Goal: Task Accomplishment & Management: Manage account settings

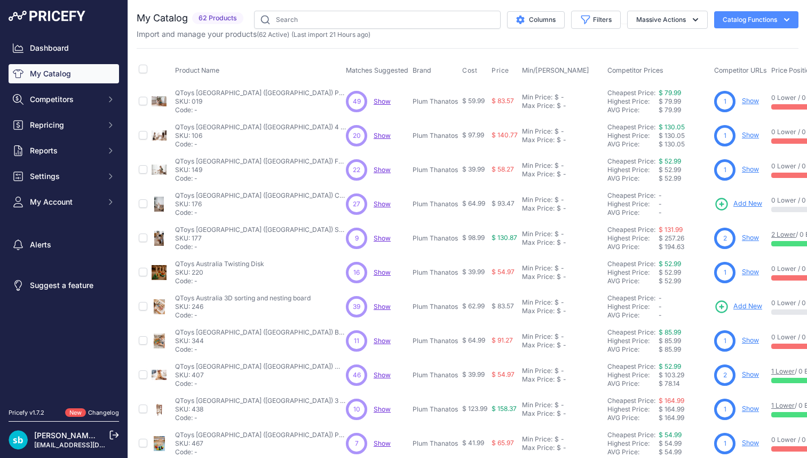
click at [62, 438] on link "[PERSON_NAME] [MEDICAL_DATA]" at bounding box center [96, 434] width 125 height 9
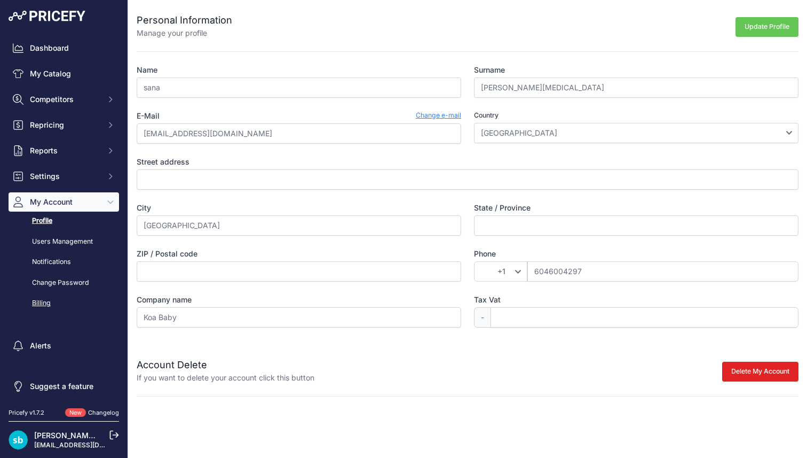
click at [46, 301] on link "Billing" at bounding box center [64, 303] width 111 height 19
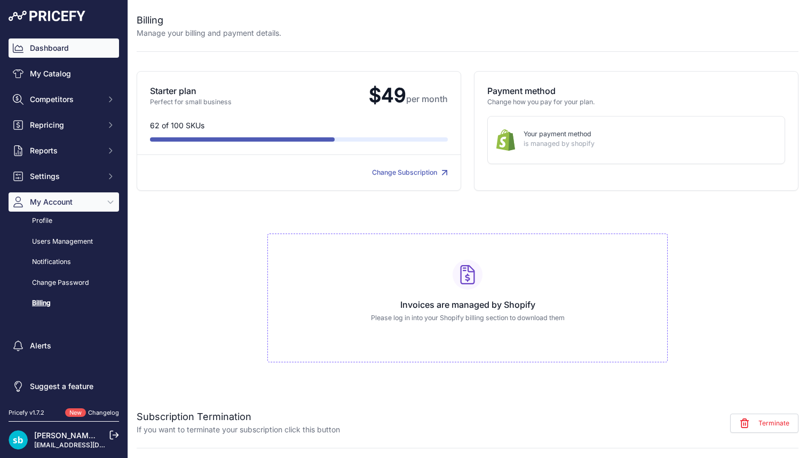
click at [74, 45] on link "Dashboard" at bounding box center [64, 47] width 111 height 19
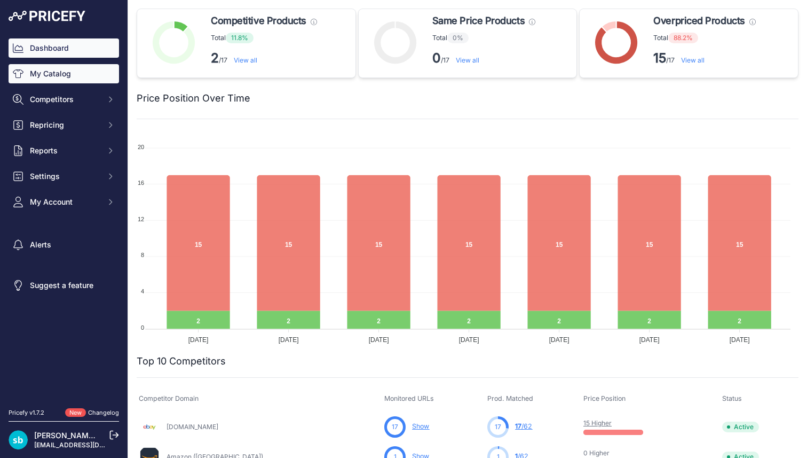
click at [70, 66] on link "My Catalog" at bounding box center [64, 73] width 111 height 19
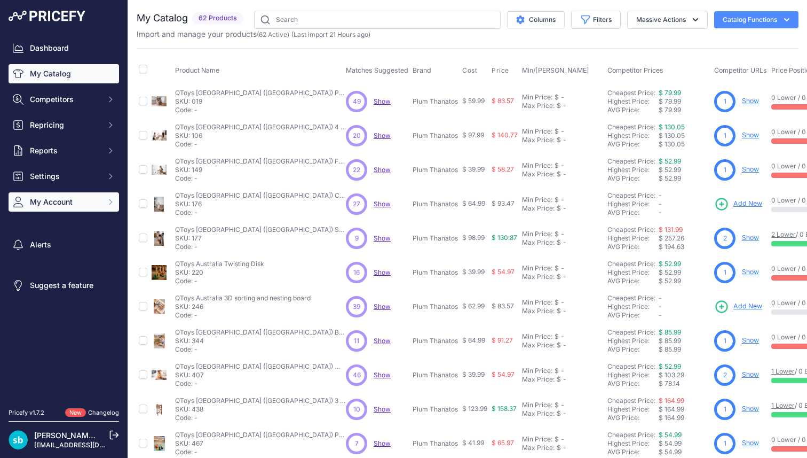
click at [53, 209] on button "My Account" at bounding box center [64, 201] width 111 height 19
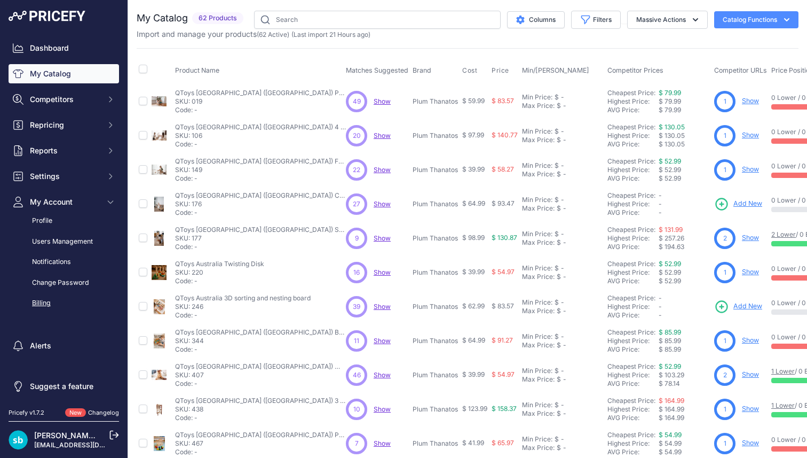
click at [46, 300] on link "Billing" at bounding box center [64, 303] width 111 height 19
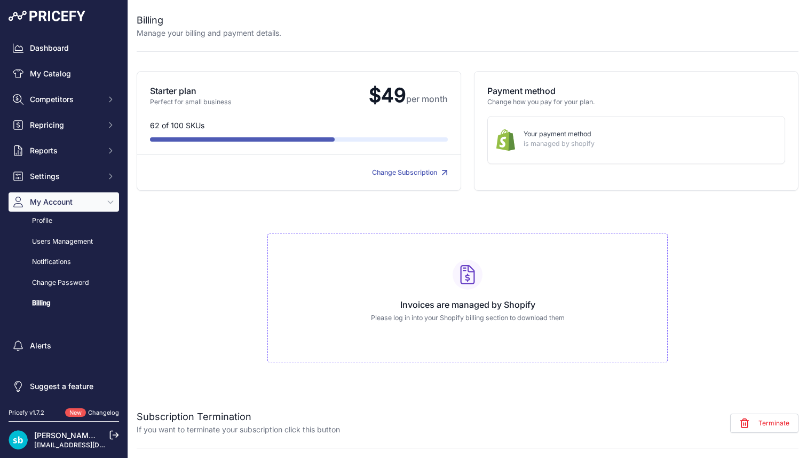
click at [763, 425] on span "Terminate" at bounding box center [774, 423] width 31 height 9
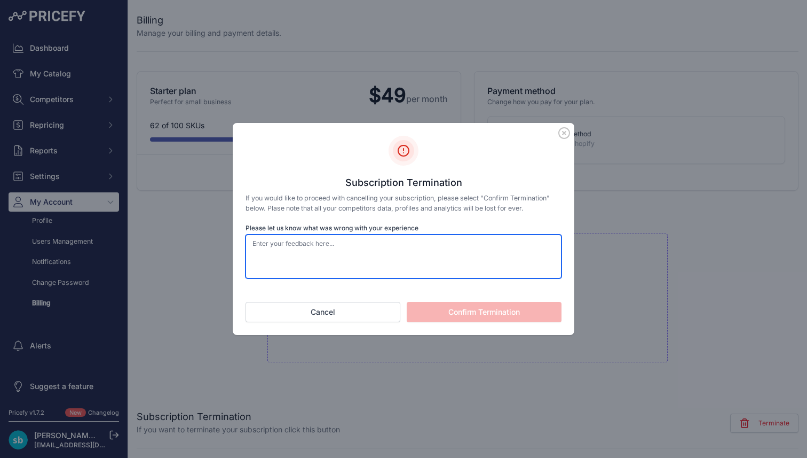
click at [339, 253] on textarea "Please let us know what was wrong with your experience" at bounding box center [404, 256] width 316 height 44
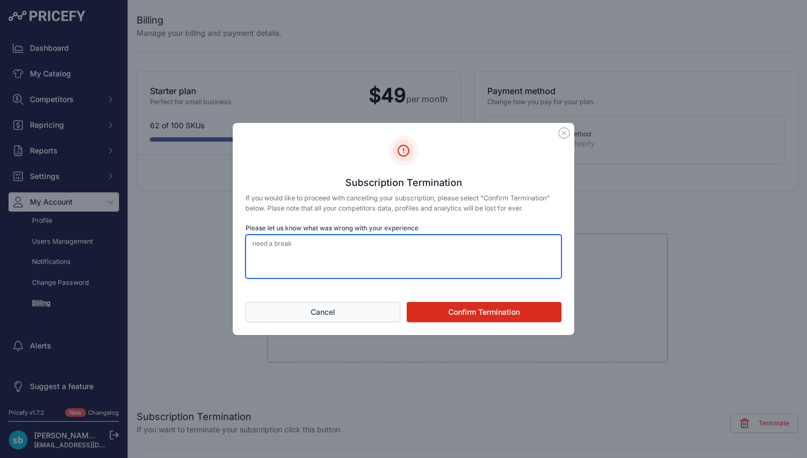
type textarea "need a break"
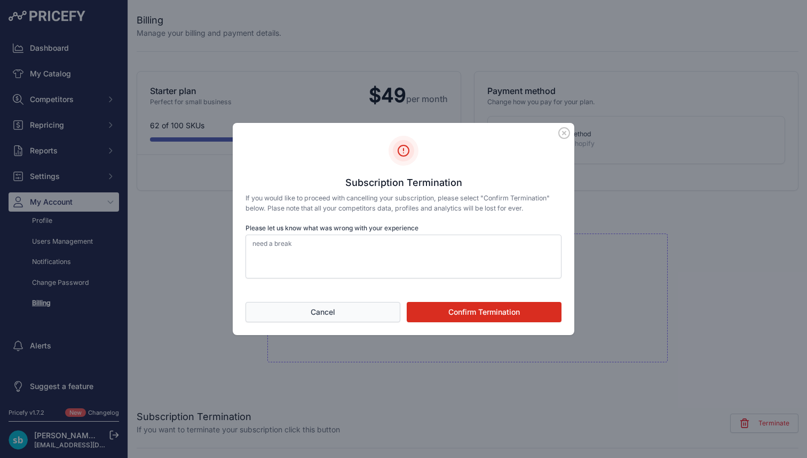
click at [328, 309] on button "Cancel" at bounding box center [323, 312] width 155 height 20
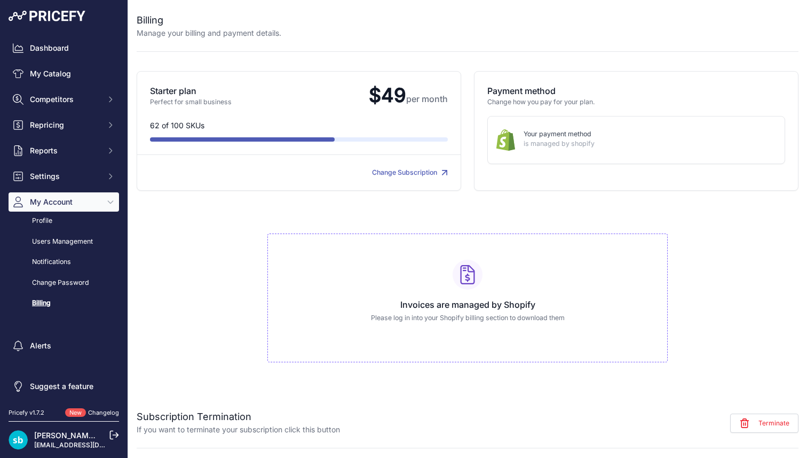
click at [82, 440] on div "sana barzin karoshi sanabarzin@yahoo.com" at bounding box center [71, 439] width 75 height 19
click at [74, 435] on link "[PERSON_NAME] [MEDICAL_DATA]" at bounding box center [96, 434] width 125 height 9
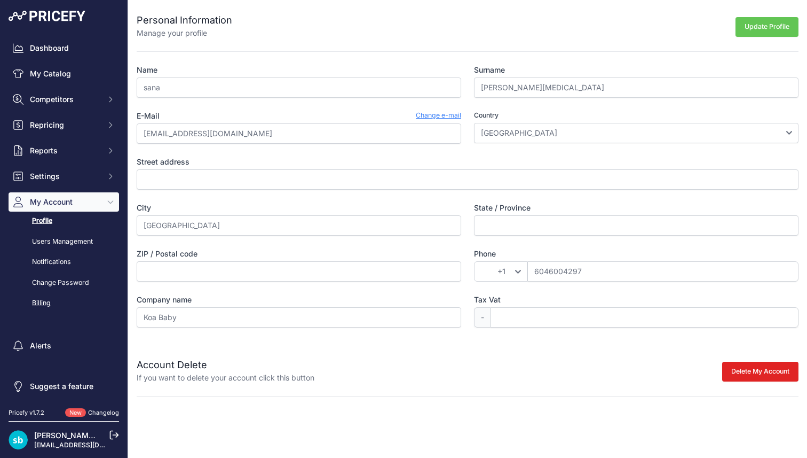
click at [48, 304] on link "Billing" at bounding box center [64, 303] width 111 height 19
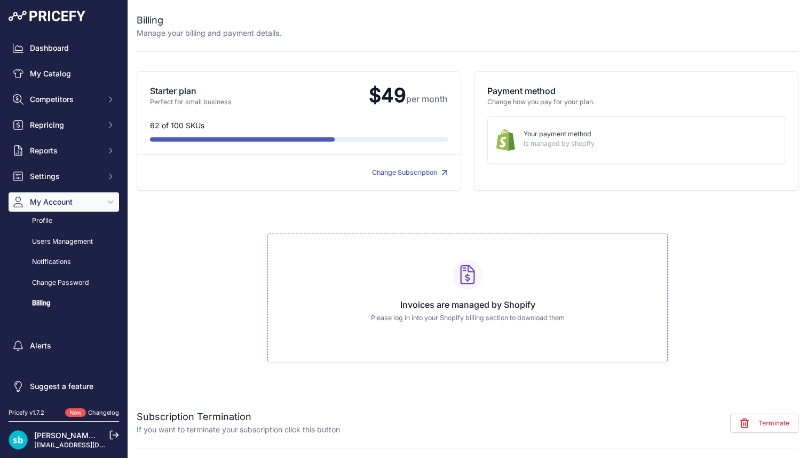
click at [776, 423] on span "Terminate" at bounding box center [774, 423] width 31 height 9
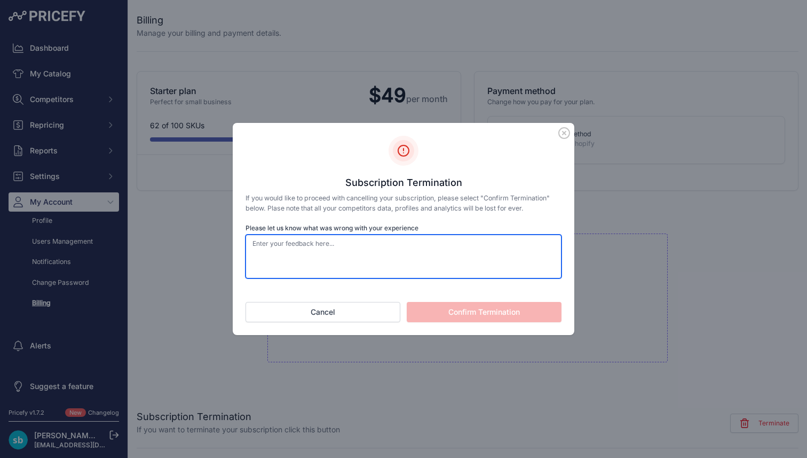
click at [453, 250] on textarea "Please let us know what was wrong with your experience" at bounding box center [404, 256] width 316 height 44
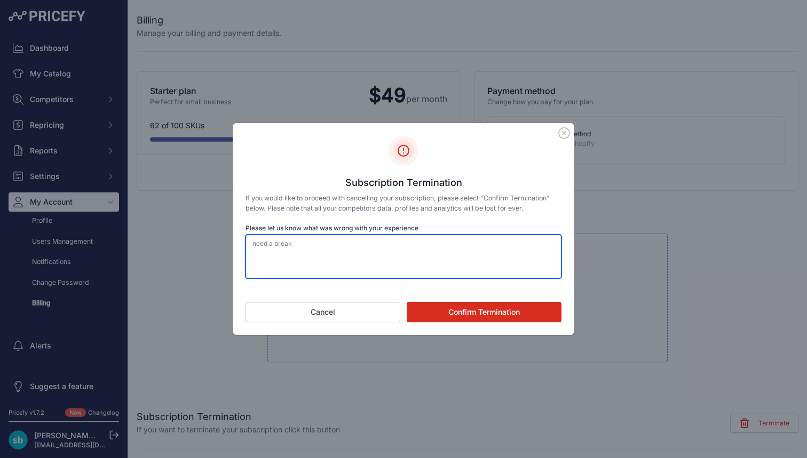
type textarea "need a break"
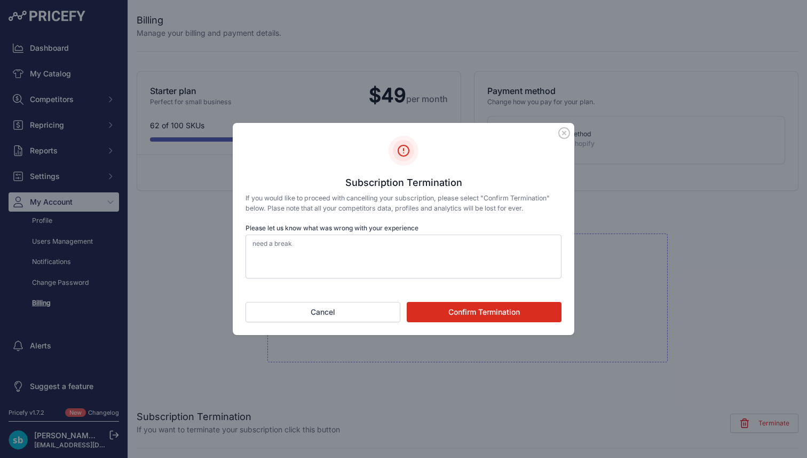
click at [497, 307] on button "Confirm Termination" at bounding box center [484, 312] width 155 height 20
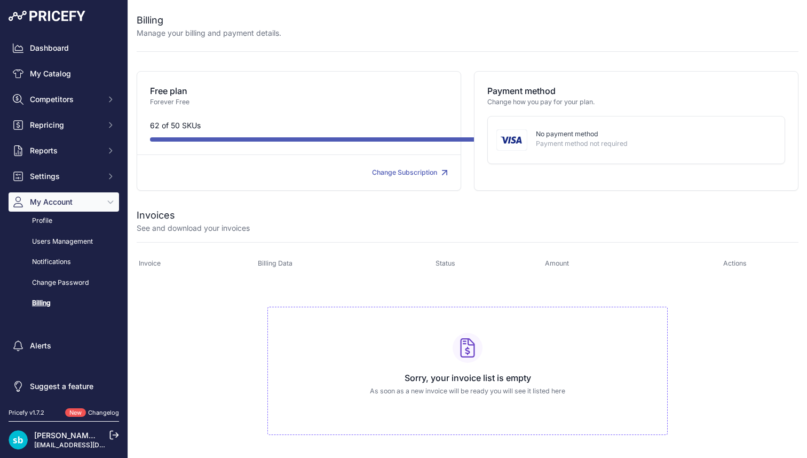
scroll to position [15, 0]
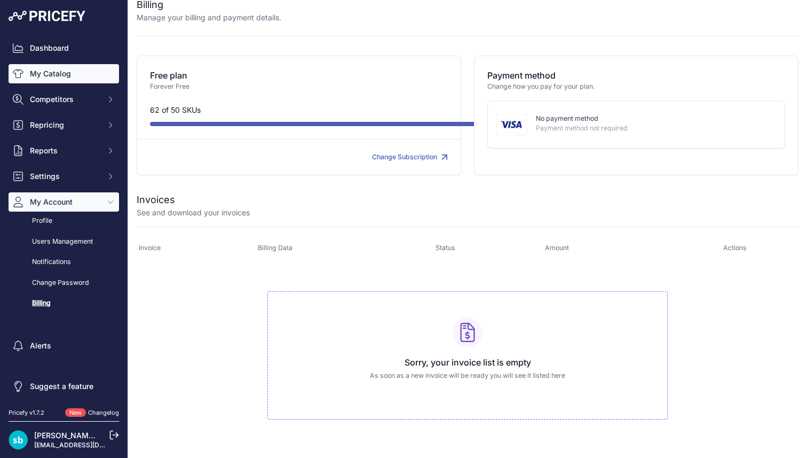
click at [73, 77] on link "My Catalog" at bounding box center [64, 73] width 111 height 19
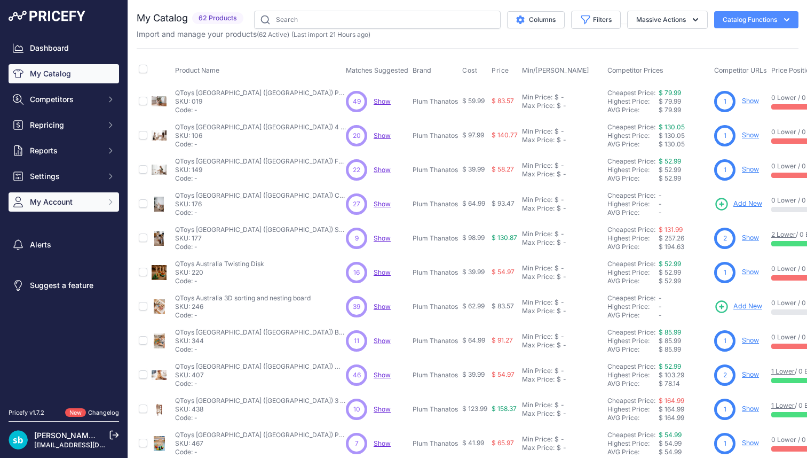
click at [64, 203] on span "My Account" at bounding box center [65, 202] width 70 height 11
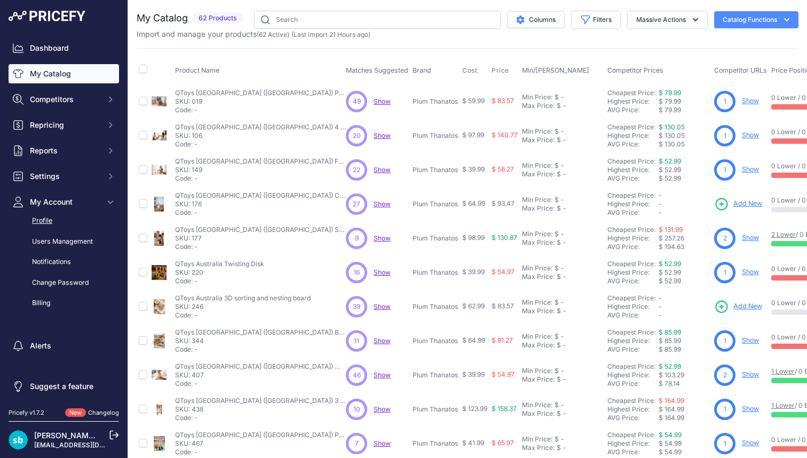
click at [53, 226] on link "Profile" at bounding box center [64, 220] width 111 height 19
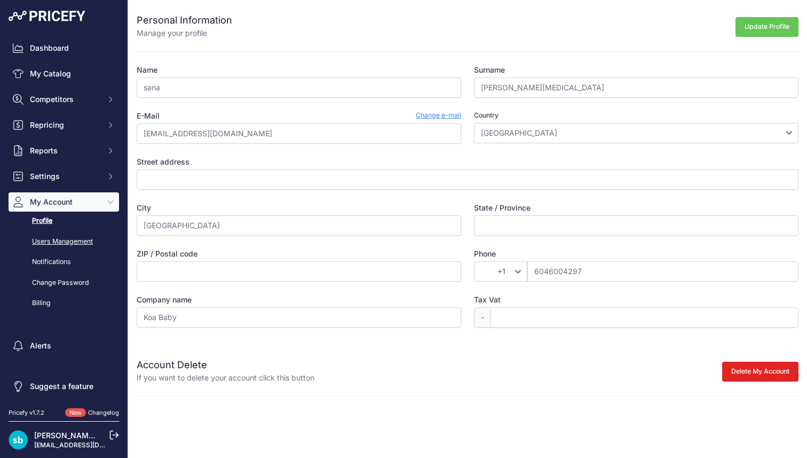
click at [53, 240] on link "Users Management" at bounding box center [64, 241] width 111 height 19
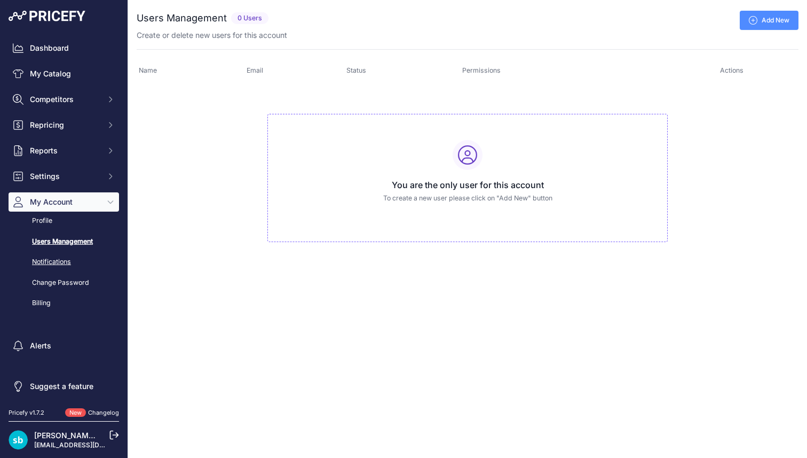
click at [58, 261] on link "Notifications" at bounding box center [64, 262] width 111 height 19
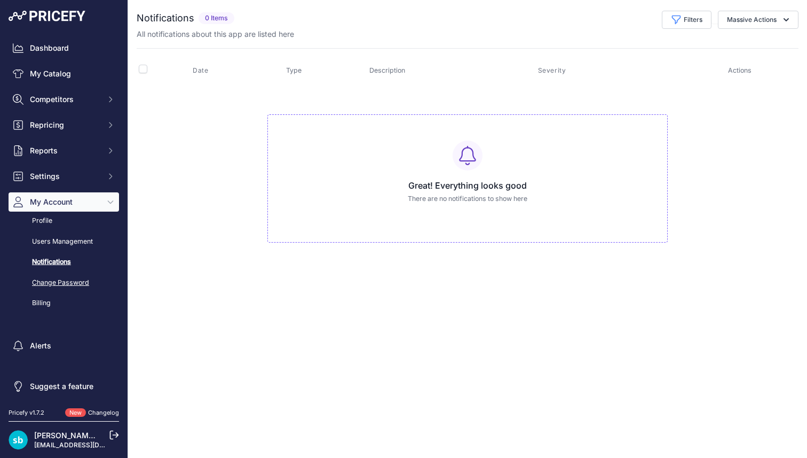
click at [58, 284] on link "Change Password" at bounding box center [64, 282] width 111 height 19
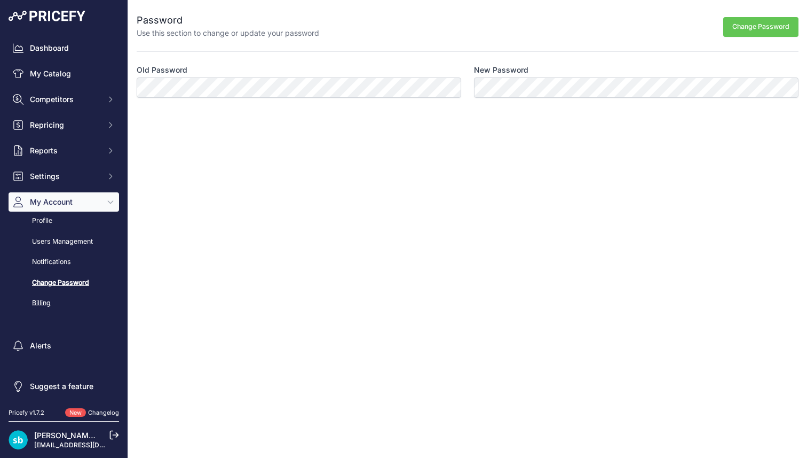
click at [45, 300] on link "Billing" at bounding box center [64, 303] width 111 height 19
